Goal: Information Seeking & Learning: Find contact information

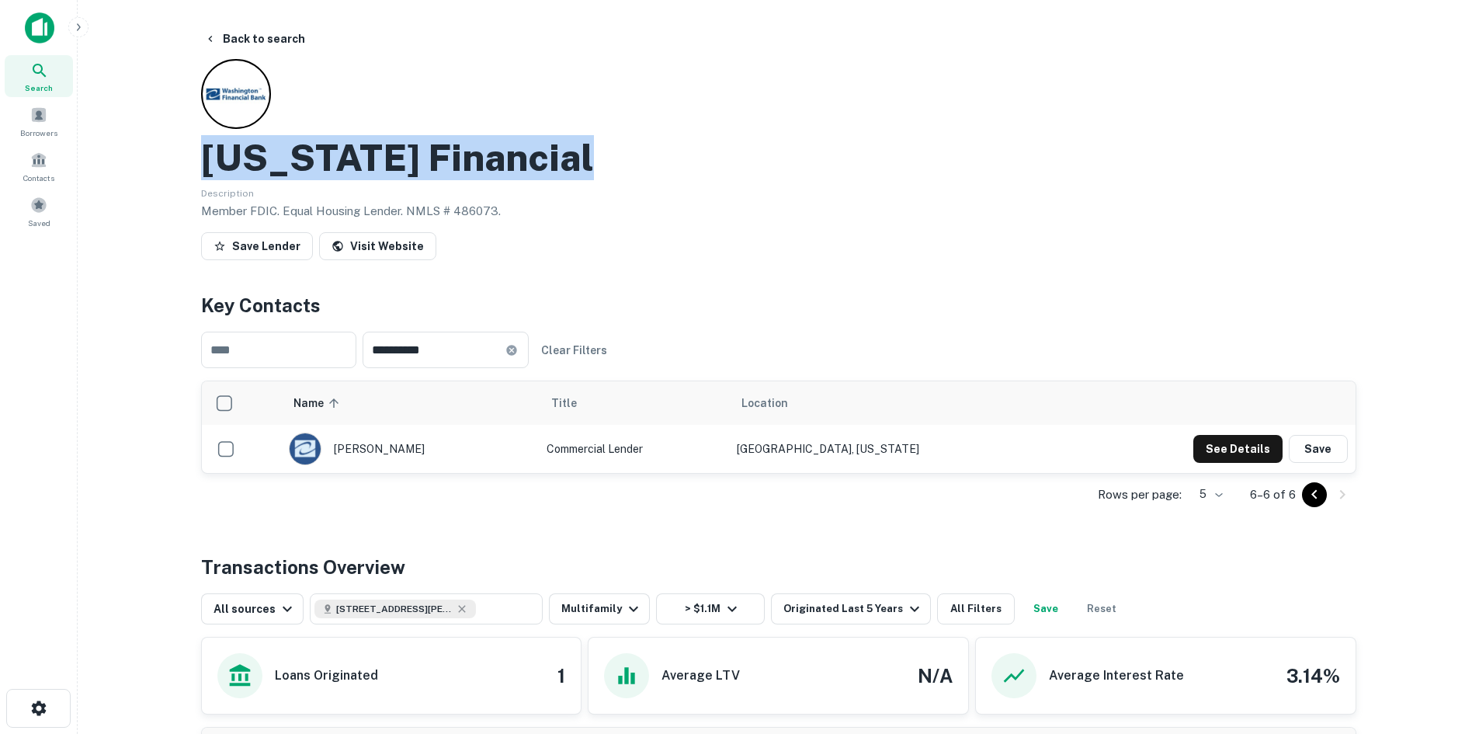
click at [977, 175] on div "[US_STATE] Financial" at bounding box center [778, 157] width 1155 height 45
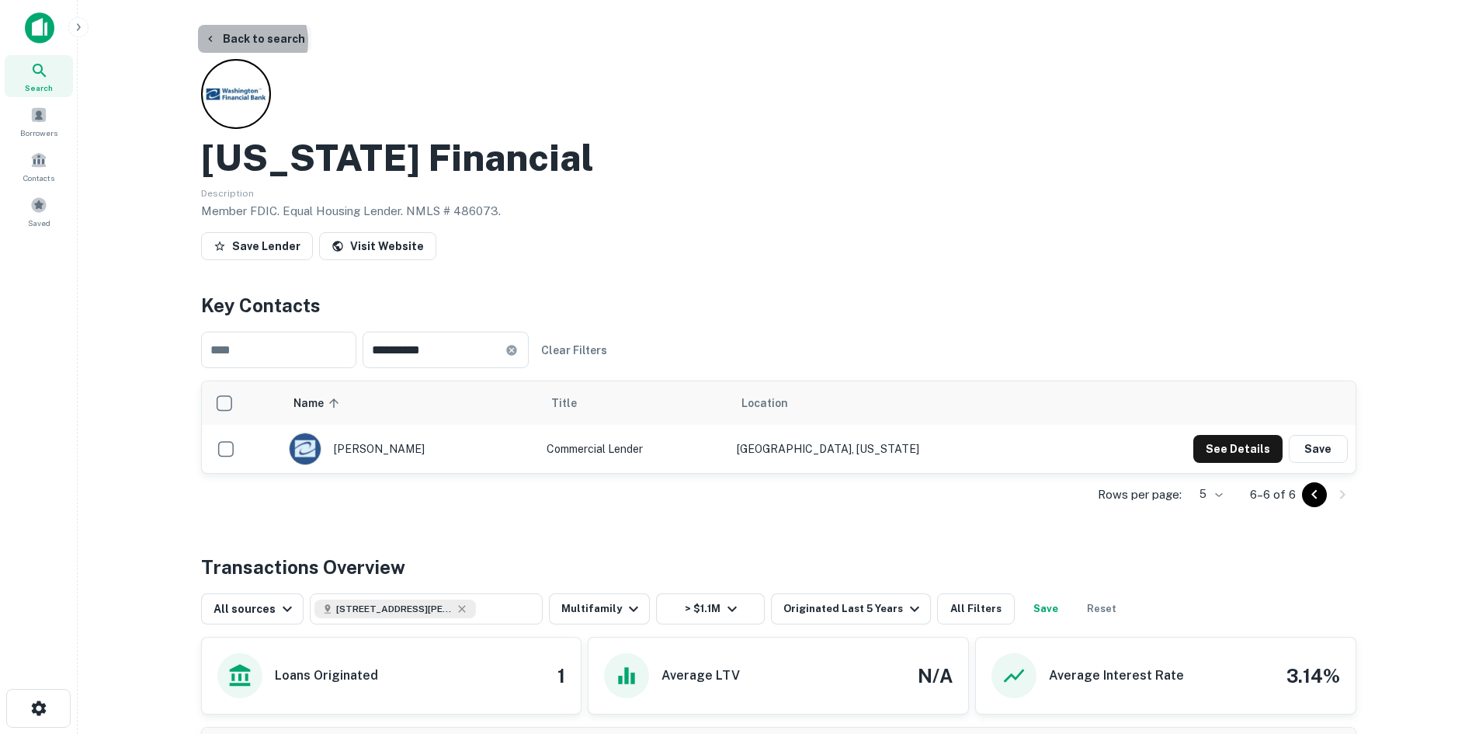
click at [245, 41] on button "Back to search" at bounding box center [254, 39] width 113 height 28
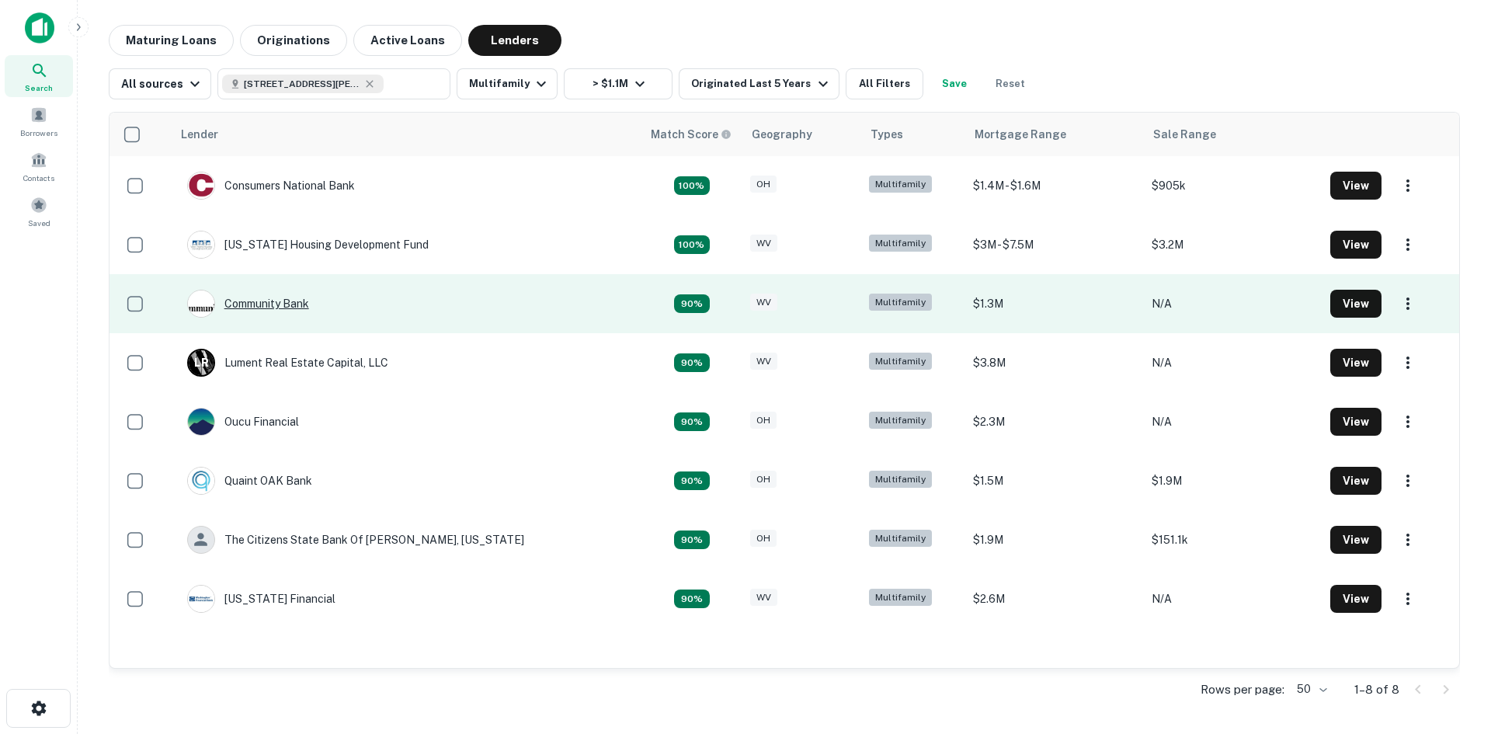
click at [280, 294] on div "Community Bank" at bounding box center [248, 304] width 122 height 28
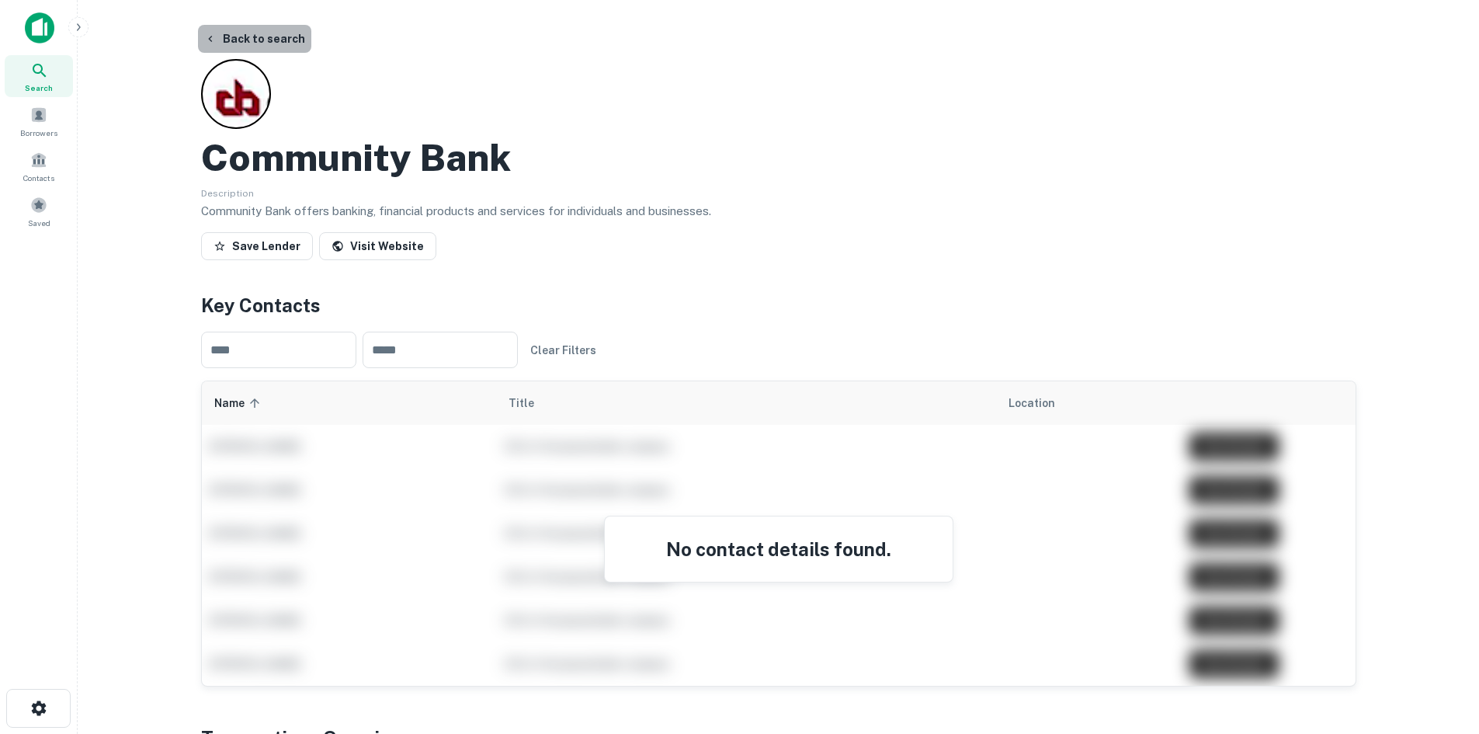
click at [262, 42] on button "Back to search" at bounding box center [254, 39] width 113 height 28
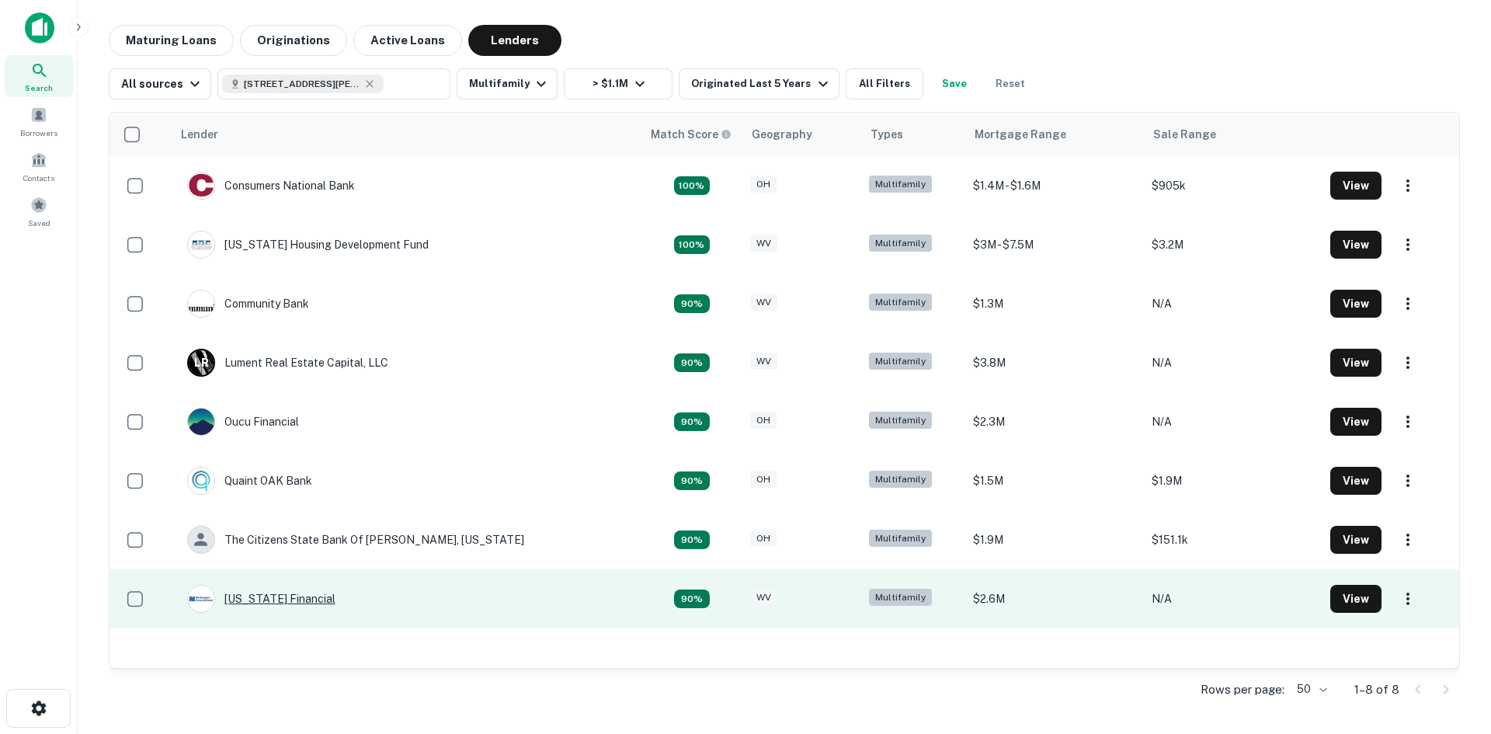
click at [272, 596] on div "[US_STATE] Financial" at bounding box center [261, 599] width 148 height 28
